Goal: Information Seeking & Learning: Learn about a topic

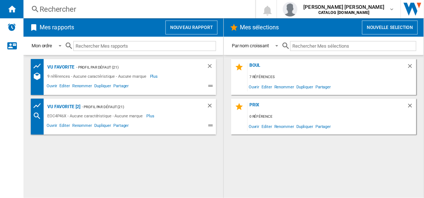
click at [116, 47] on input "text" at bounding box center [144, 46] width 143 height 10
paste input "KOAAS3ST"
type input "KOAAS3ST"
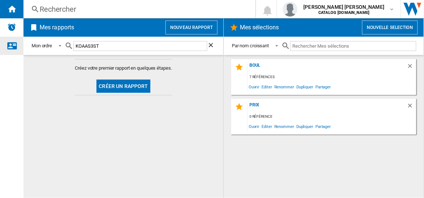
drag, startPoint x: 116, startPoint y: 47, endPoint x: 22, endPoint y: 46, distance: 93.9
click at [22, 46] on div "NEW Rechercher Rechercher 0 [PERSON_NAME] [PERSON_NAME] CATALOG [DOMAIN_NAME] C…" at bounding box center [212, 99] width 424 height 198
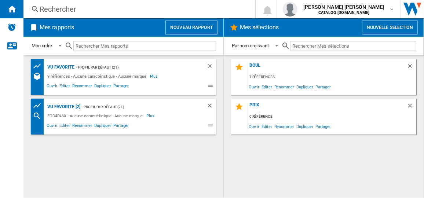
click at [68, 43] on md-icon at bounding box center [69, 45] width 9 height 9
click at [88, 47] on input "text" at bounding box center [144, 46] width 143 height 10
paste input "SOP2434X"
type input "SOP2434X"
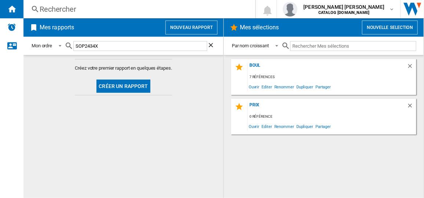
drag, startPoint x: 116, startPoint y: 48, endPoint x: 55, endPoint y: 48, distance: 61.2
click at [55, 48] on div "Mon ordre Mon ordre Par type de rapport Par nom croissant Par nom décroissant S…" at bounding box center [123, 45] width 185 height 17
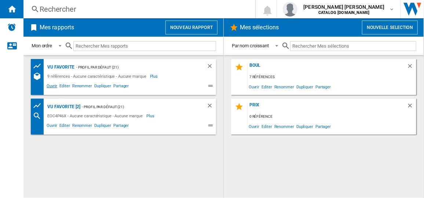
click at [51, 85] on span "Ouvrir" at bounding box center [51, 86] width 13 height 9
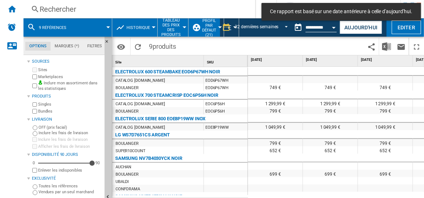
click at [61, 27] on span "9 références" at bounding box center [52, 27] width 27 height 5
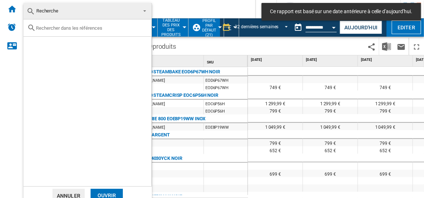
click at [70, 29] on input "text" at bounding box center [92, 27] width 112 height 5
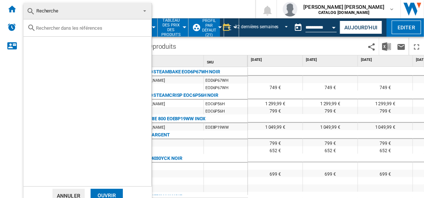
paste input "SOP2434X"
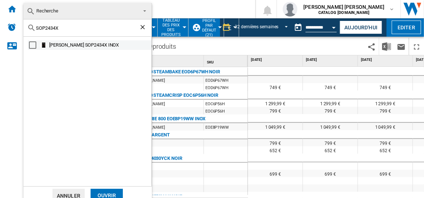
type input "SOP2434X"
click at [91, 44] on div "[PERSON_NAME] SOP2434X INOX" at bounding box center [99, 44] width 101 height 7
click at [114, 191] on div "Ouvrir" at bounding box center [107, 196] width 32 height 14
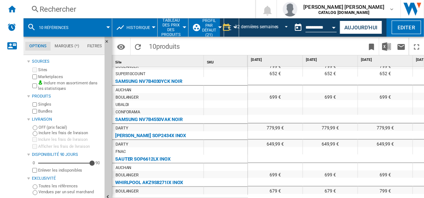
click at [62, 31] on button "10 références" at bounding box center [57, 27] width 37 height 18
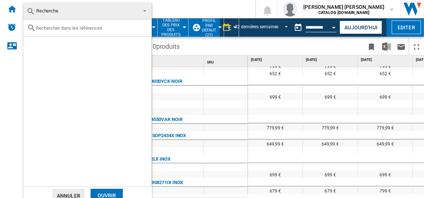
click at [143, 11] on span at bounding box center [142, 10] width 9 height 10
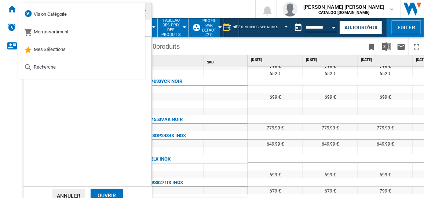
click at [267, 45] on md-backdrop at bounding box center [212, 99] width 424 height 198
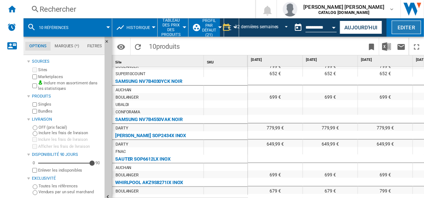
click at [403, 27] on button "Editer" at bounding box center [406, 28] width 29 height 14
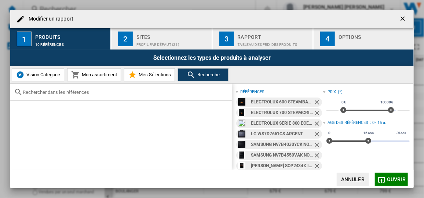
click at [317, 101] on ng-md-icon "Retirer" at bounding box center [317, 103] width 9 height 9
click at [317, 109] on ng-md-icon "Retirer" at bounding box center [317, 113] width 9 height 9
click at [317, 101] on ng-md-icon "Retirer" at bounding box center [317, 103] width 9 height 9
click at [317, 109] on ng-md-icon "Retirer" at bounding box center [317, 113] width 9 height 9
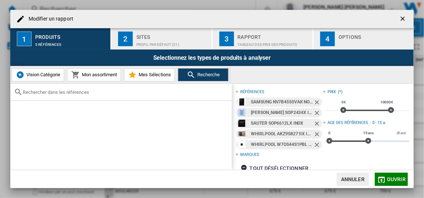
click at [317, 101] on ng-md-icon "Retirer" at bounding box center [317, 103] width 9 height 9
click at [317, 109] on ng-md-icon "Retirer" at bounding box center [317, 113] width 9 height 9
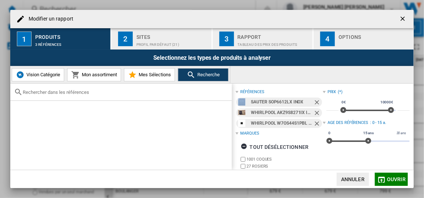
click at [317, 101] on ng-md-icon "Retirer" at bounding box center [317, 103] width 9 height 9
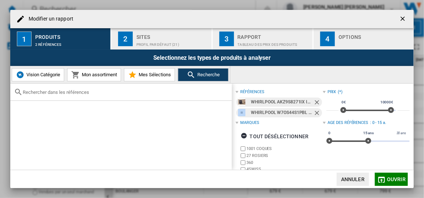
click at [317, 101] on ng-md-icon "Retirer" at bounding box center [317, 103] width 9 height 9
click at [317, 109] on ng-md-icon "Retirer" at bounding box center [317, 113] width 9 height 9
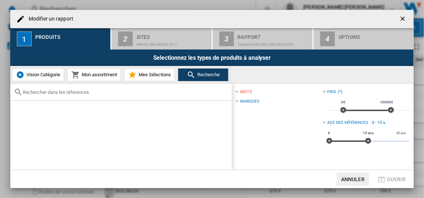
click at [317, 101] on span at bounding box center [290, 102] width 63 height 6
click at [144, 93] on input "text" at bounding box center [125, 91] width 205 height 5
paste input "SOP2434X"
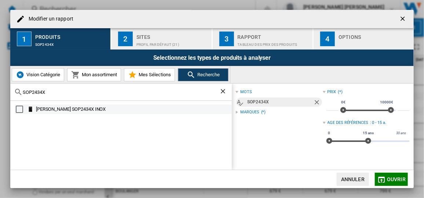
type input "SOP2434X"
click at [75, 111] on div "[PERSON_NAME] SOP2434X INOX" at bounding box center [133, 109] width 195 height 7
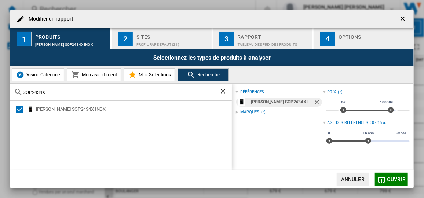
click at [387, 179] on button "Ouvrir" at bounding box center [391, 179] width 33 height 13
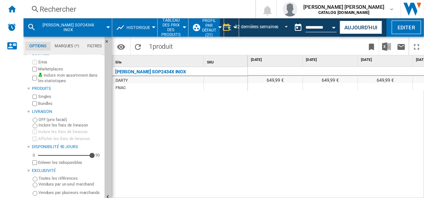
scroll to position [12, 0]
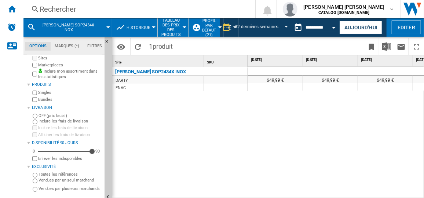
click at [85, 180] on label "Vendues par un seul marchand" at bounding box center [69, 179] width 63 height 5
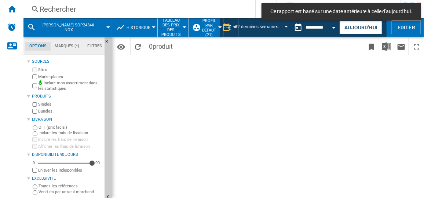
click at [90, 27] on button "[PERSON_NAME] SOP2434X INOX" at bounding box center [72, 27] width 66 height 18
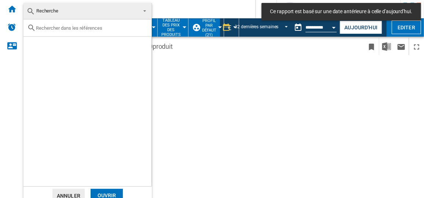
click at [90, 27] on input "text" at bounding box center [92, 27] width 112 height 5
paste input "SOP2434X"
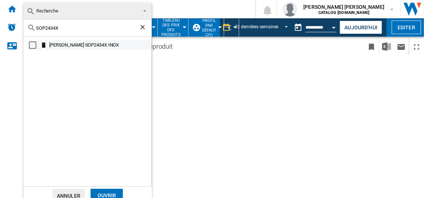
type input "SOP2434X"
click at [61, 44] on div "[PERSON_NAME] SOP2434X INOX" at bounding box center [99, 44] width 101 height 7
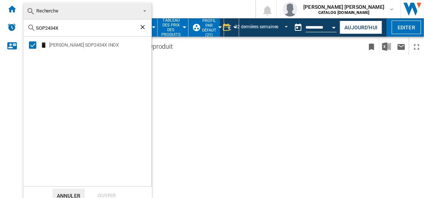
click at [181, 148] on md-backdrop at bounding box center [212, 99] width 424 height 198
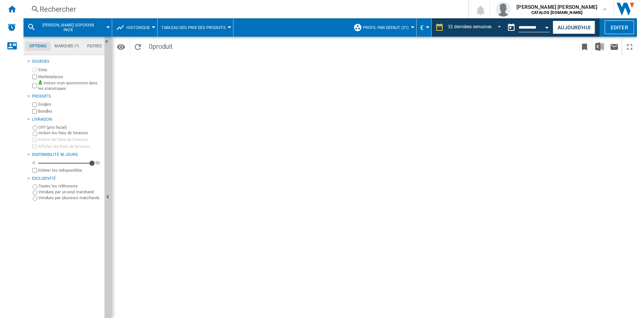
click at [69, 22] on button "[PERSON_NAME] SOP2434X INOX" at bounding box center [72, 27] width 66 height 18
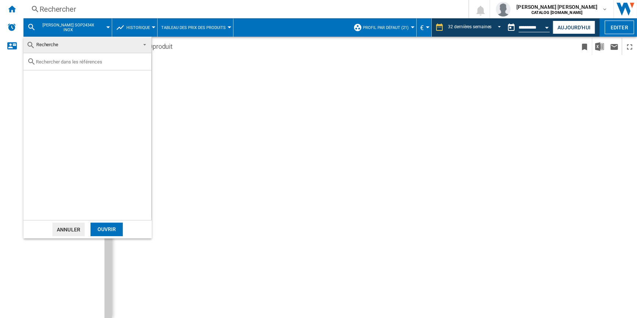
click at [92, 63] on input "text" at bounding box center [92, 61] width 112 height 5
paste input "EOD4P46H"
type input "EOD4P46H"
click at [128, 80] on div "ELECTROLUX STEAMBAKE PYROLYSE EOD4P46H NOIR" at bounding box center [99, 78] width 101 height 7
click at [108, 198] on div "Ouvrir" at bounding box center [107, 230] width 32 height 14
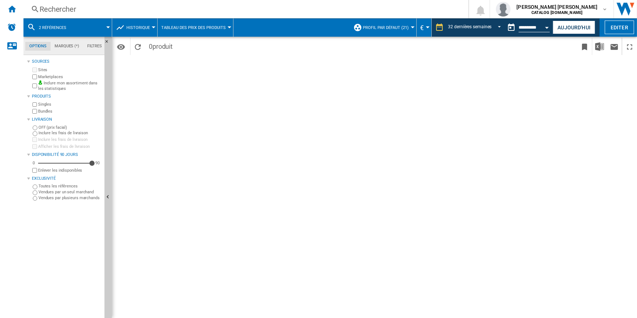
click at [29, 95] on div at bounding box center [28, 96] width 3 height 3
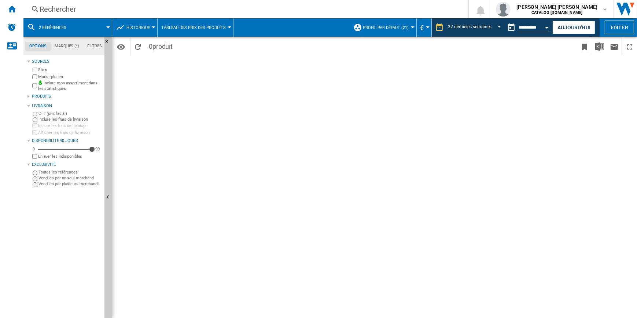
click at [62, 183] on label "Vendues par plusieurs marchands" at bounding box center [69, 183] width 63 height 5
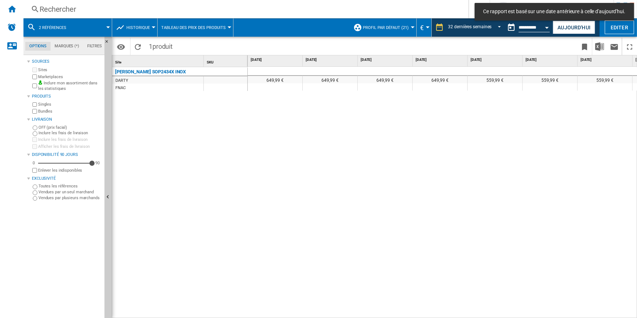
click at [65, 30] on button "2 références" at bounding box center [56, 27] width 35 height 18
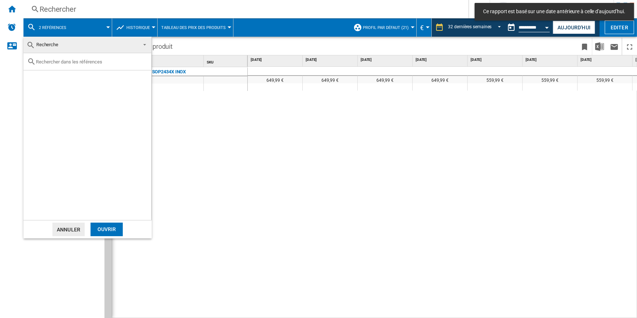
click at [80, 63] on input "text" at bounding box center [92, 61] width 112 height 5
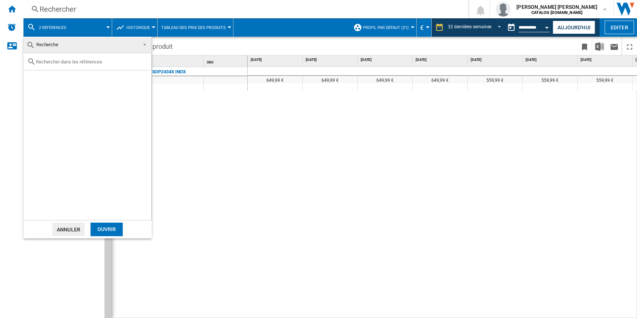
paste input "EOD4P46H"
type input "EOD4P46H"
click at [115, 198] on div "Ouvrir" at bounding box center [107, 230] width 32 height 14
